Goal: Task Accomplishment & Management: Use online tool/utility

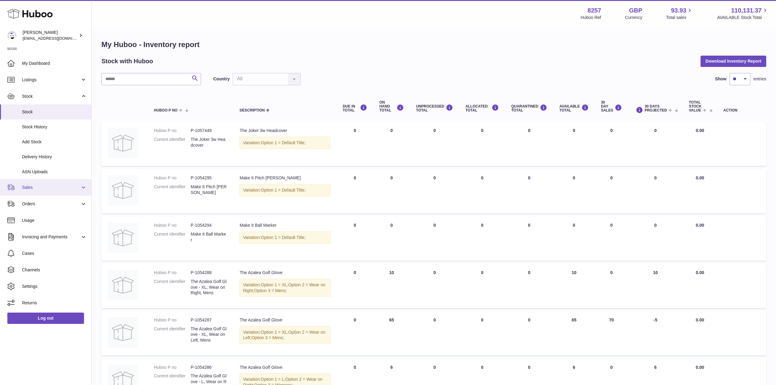
click at [43, 191] on link "Sales" at bounding box center [45, 187] width 91 height 16
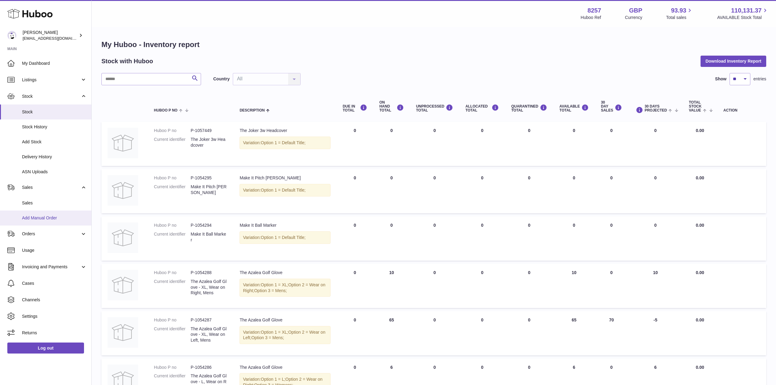
click at [45, 213] on link "Add Manual Order" at bounding box center [45, 217] width 91 height 15
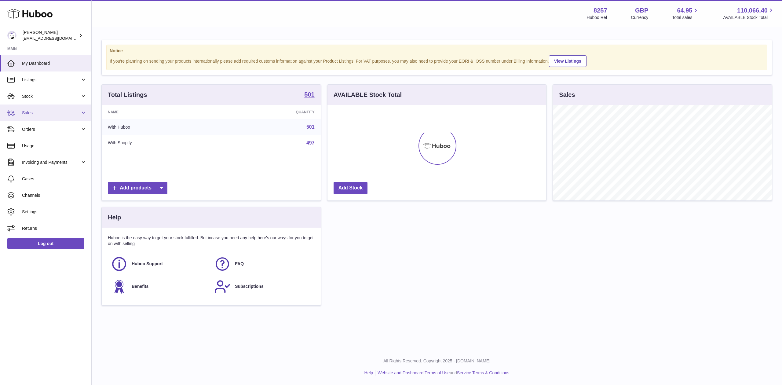
scroll to position [305266, 305142]
click at [59, 107] on link "Sales" at bounding box center [45, 112] width 91 height 16
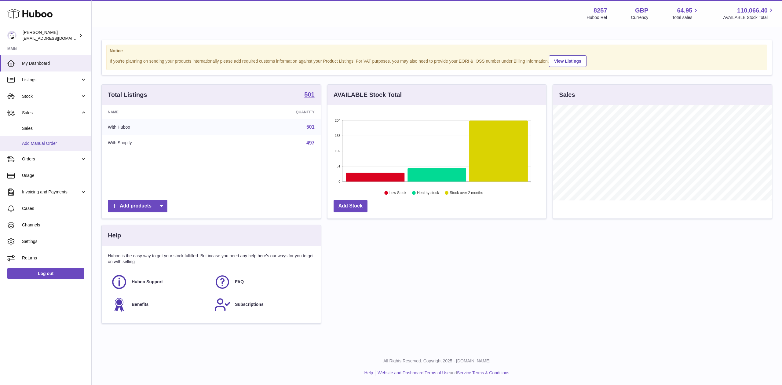
scroll to position [95, 219]
click at [45, 142] on span "Add Manual Order" at bounding box center [54, 143] width 65 height 6
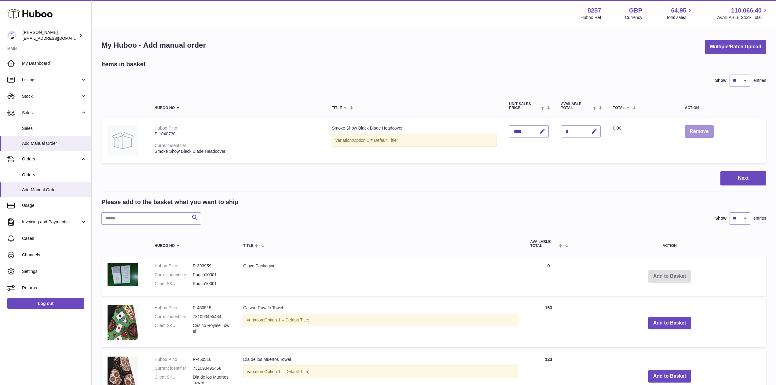
click at [710, 129] on button "Remove" at bounding box center [699, 131] width 29 height 13
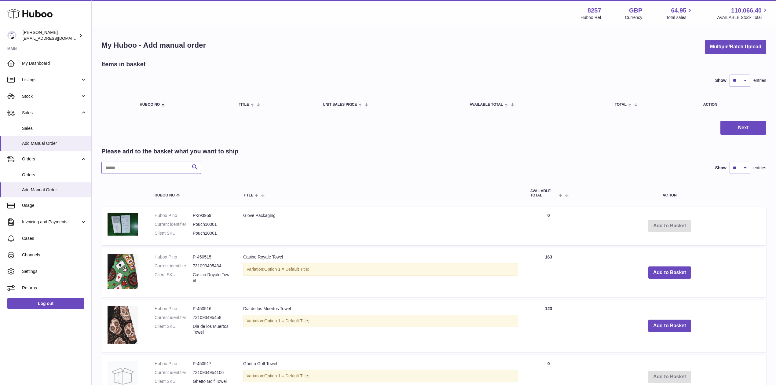
click at [138, 167] on input "text" at bounding box center [151, 168] width 100 height 12
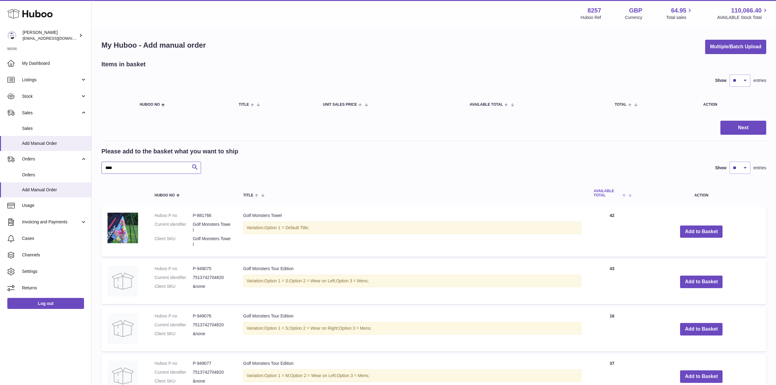
type input "****"
click at [605, 191] on span "AVAILABLE Total" at bounding box center [606, 193] width 27 height 8
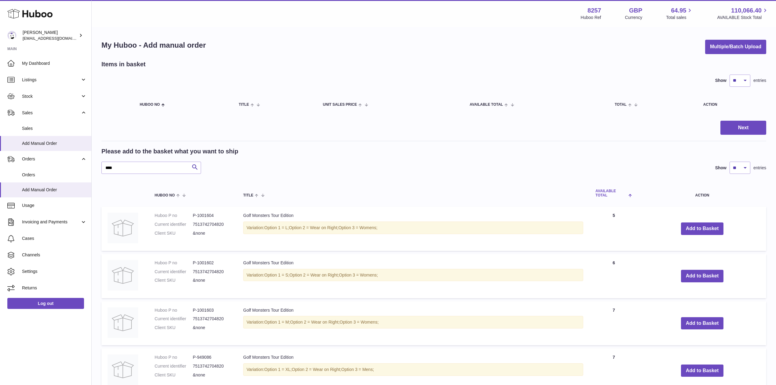
click at [609, 191] on span "AVAILABLE Total" at bounding box center [610, 193] width 31 height 8
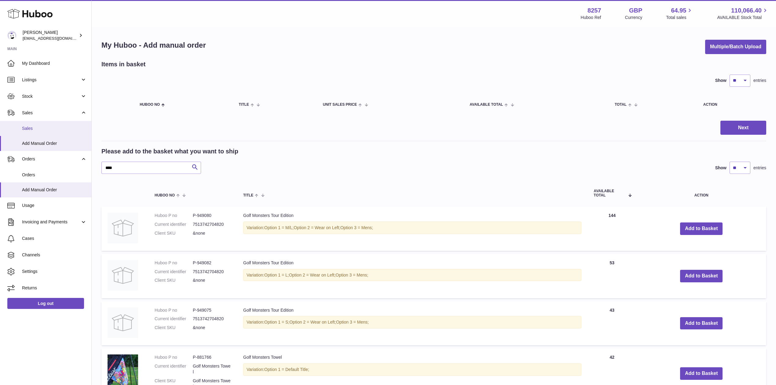
click at [40, 124] on link "Sales" at bounding box center [45, 128] width 91 height 15
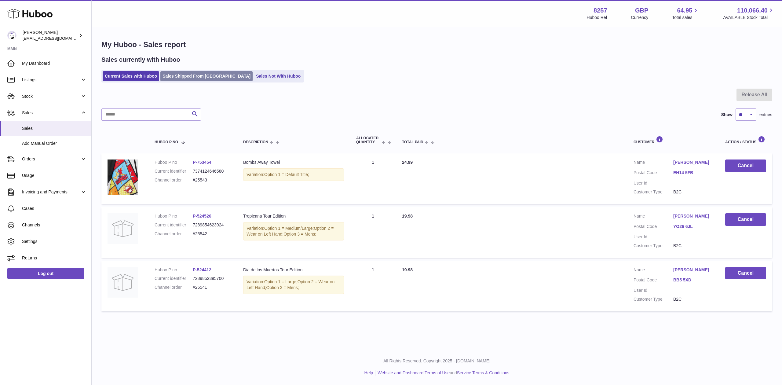
click at [198, 75] on link "Sales Shipped From Huboo" at bounding box center [206, 76] width 92 height 10
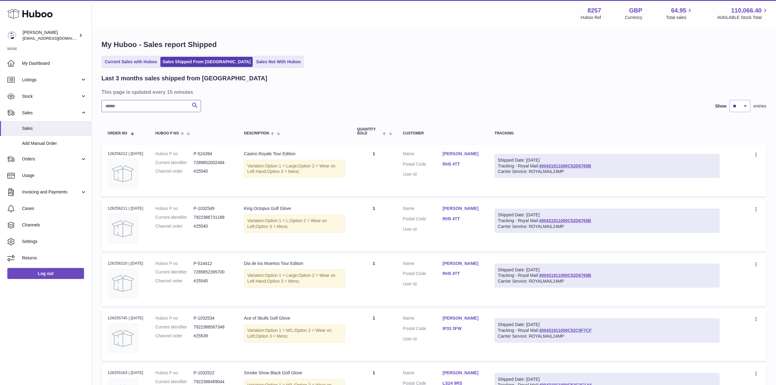
click at [163, 108] on input "text" at bounding box center [151, 106] width 100 height 12
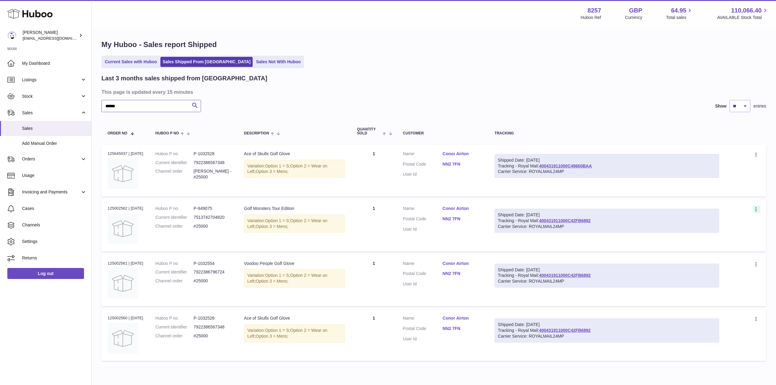
type input "******"
click at [756, 210] on icon at bounding box center [756, 210] width 7 height 6
click at [731, 231] on li "Duplicate Order" at bounding box center [729, 235] width 61 height 13
